Goal: Information Seeking & Learning: Learn about a topic

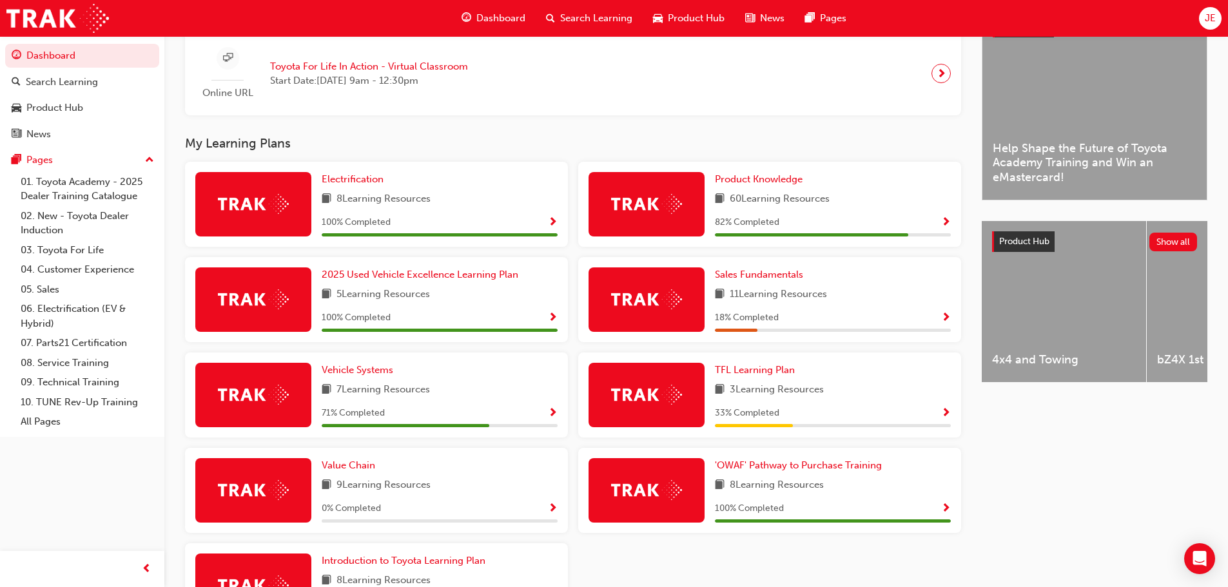
scroll to position [387, 0]
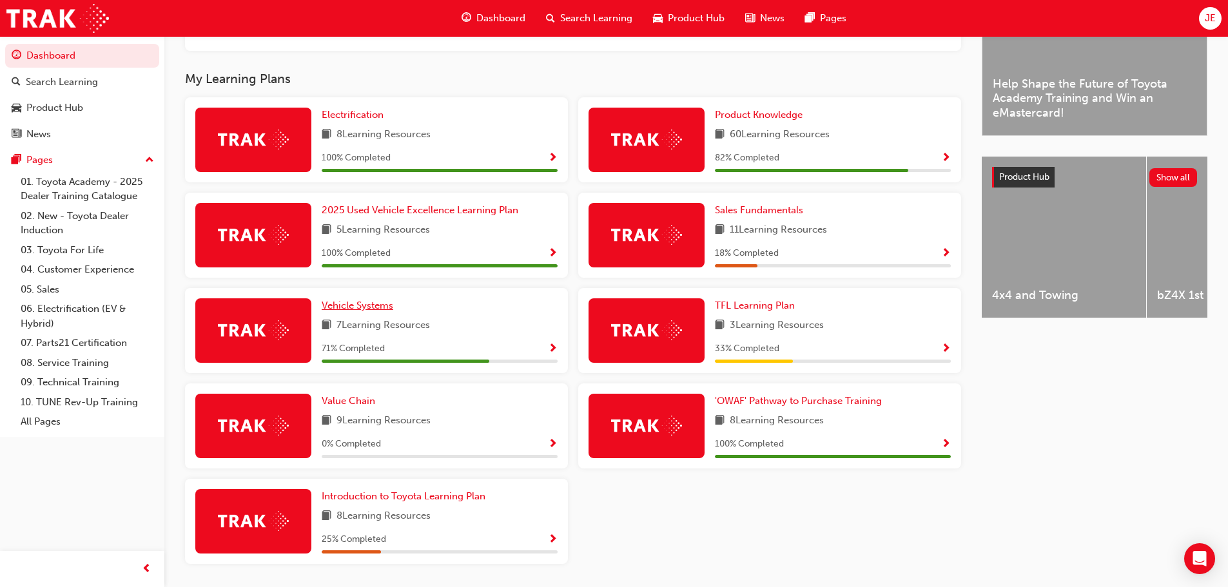
click at [351, 311] on span "Vehicle Systems" at bounding box center [358, 306] width 72 height 12
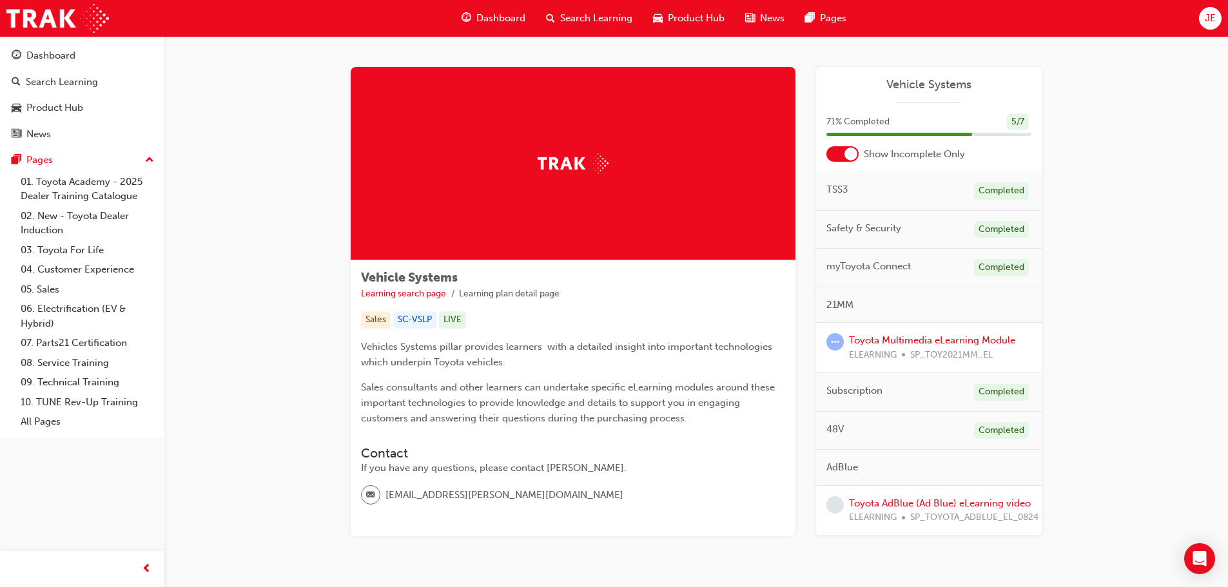
click at [833, 151] on div at bounding box center [842, 153] width 32 height 15
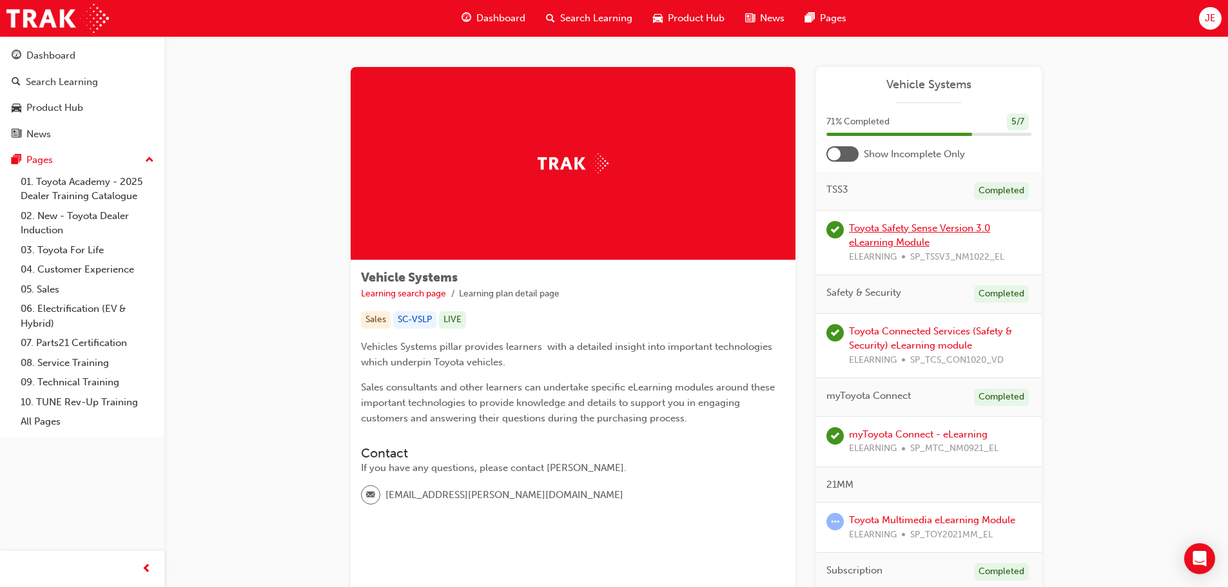
click at [898, 227] on link "Toyota Safety Sense Version 3.0 eLearning Module" at bounding box center [919, 235] width 141 height 26
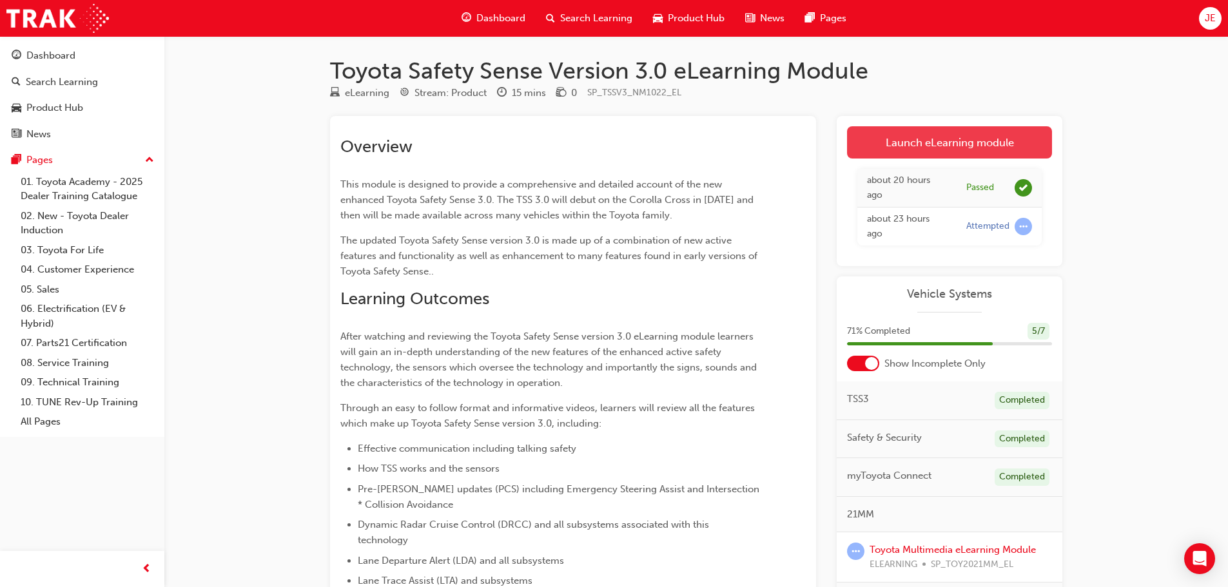
click at [926, 139] on link "Launch eLearning module" at bounding box center [949, 142] width 205 height 32
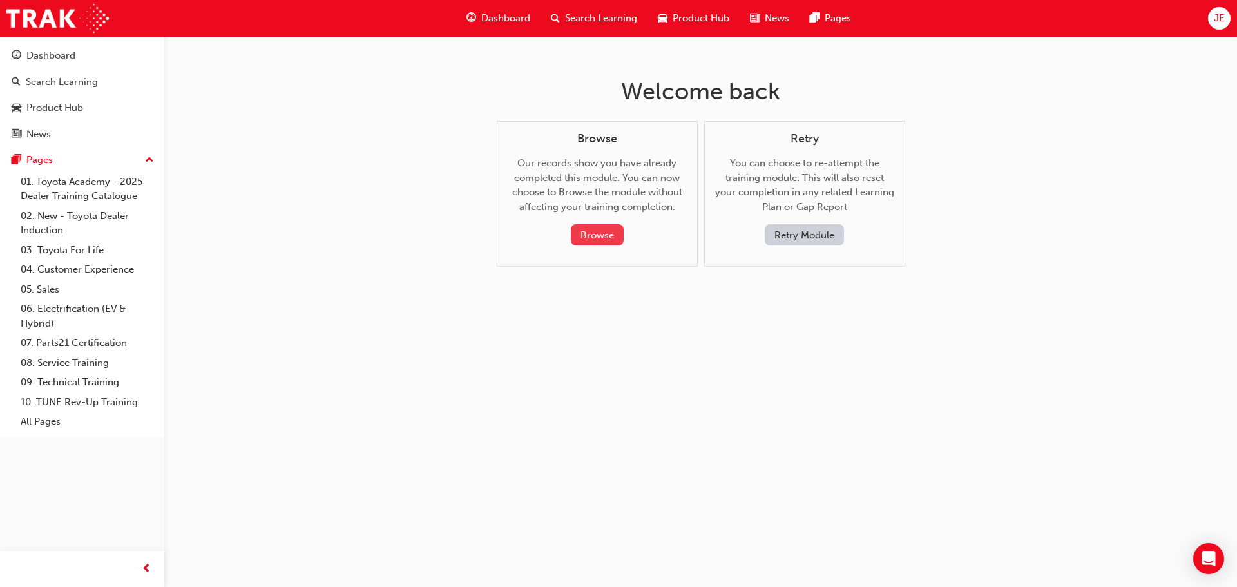
click at [603, 235] on button "Browse" at bounding box center [597, 234] width 53 height 21
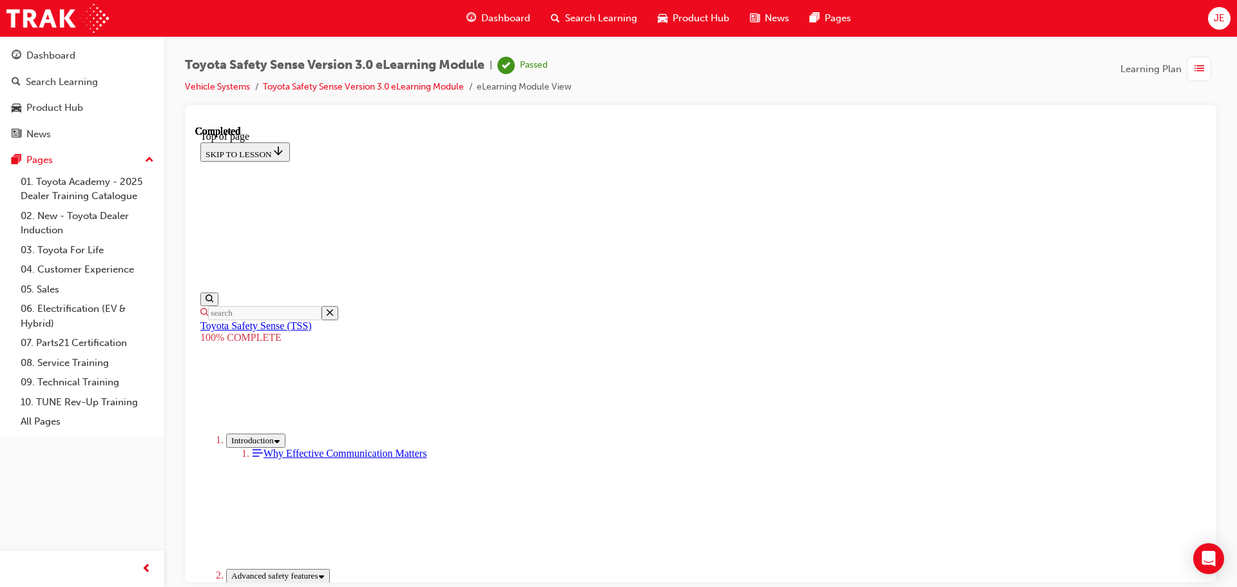
scroll to position [439, 0]
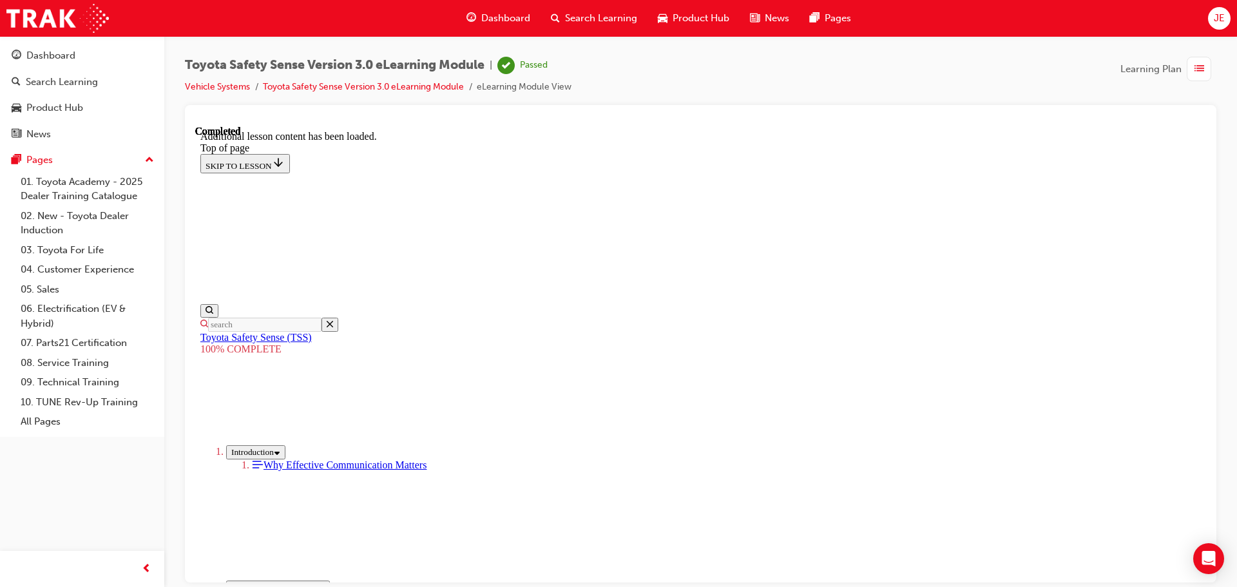
scroll to position [426, 0]
